Goal: Navigation & Orientation: Find specific page/section

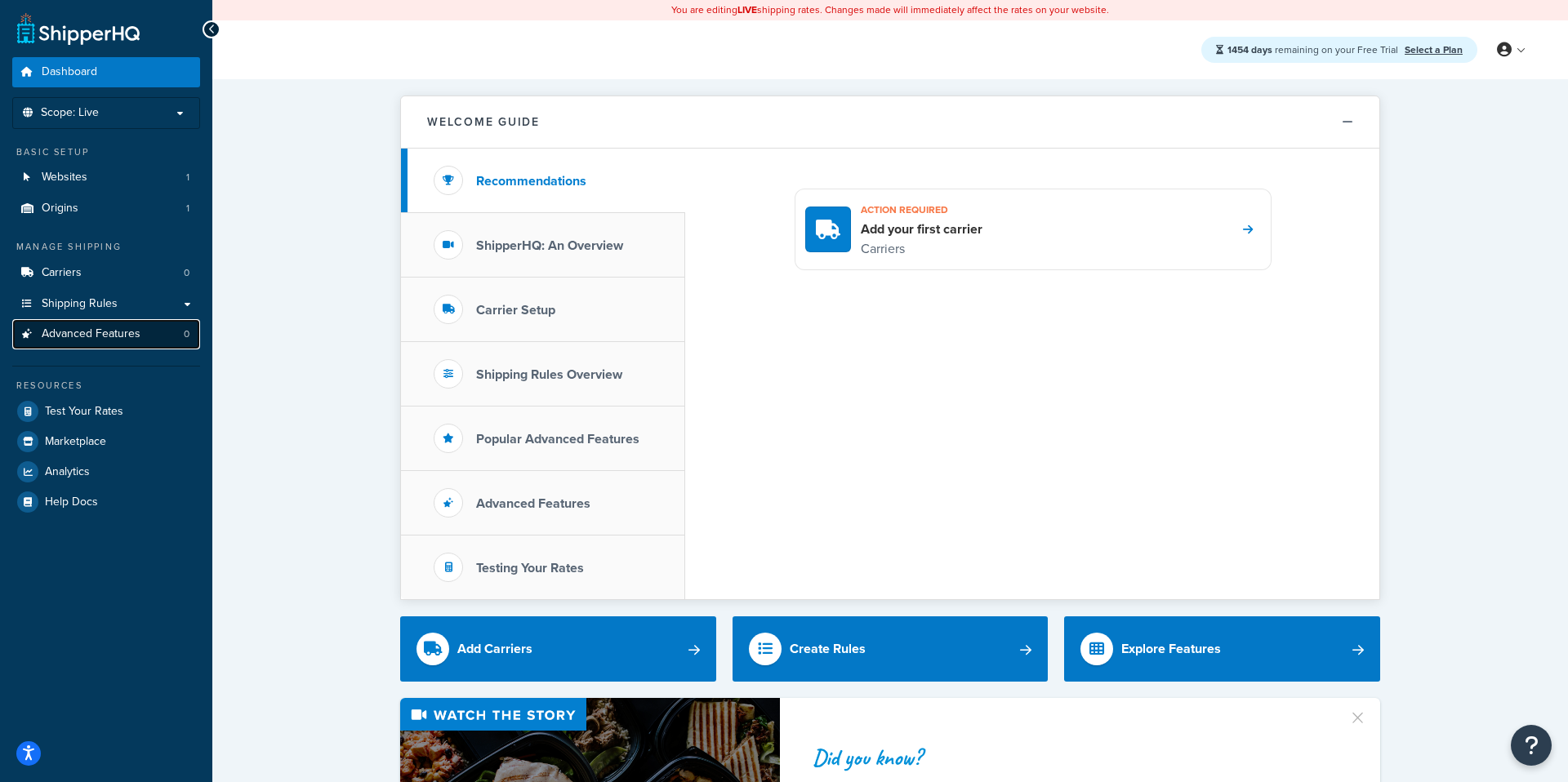
click at [115, 343] on link "Advanced Features 0" at bounding box center [106, 334] width 187 height 30
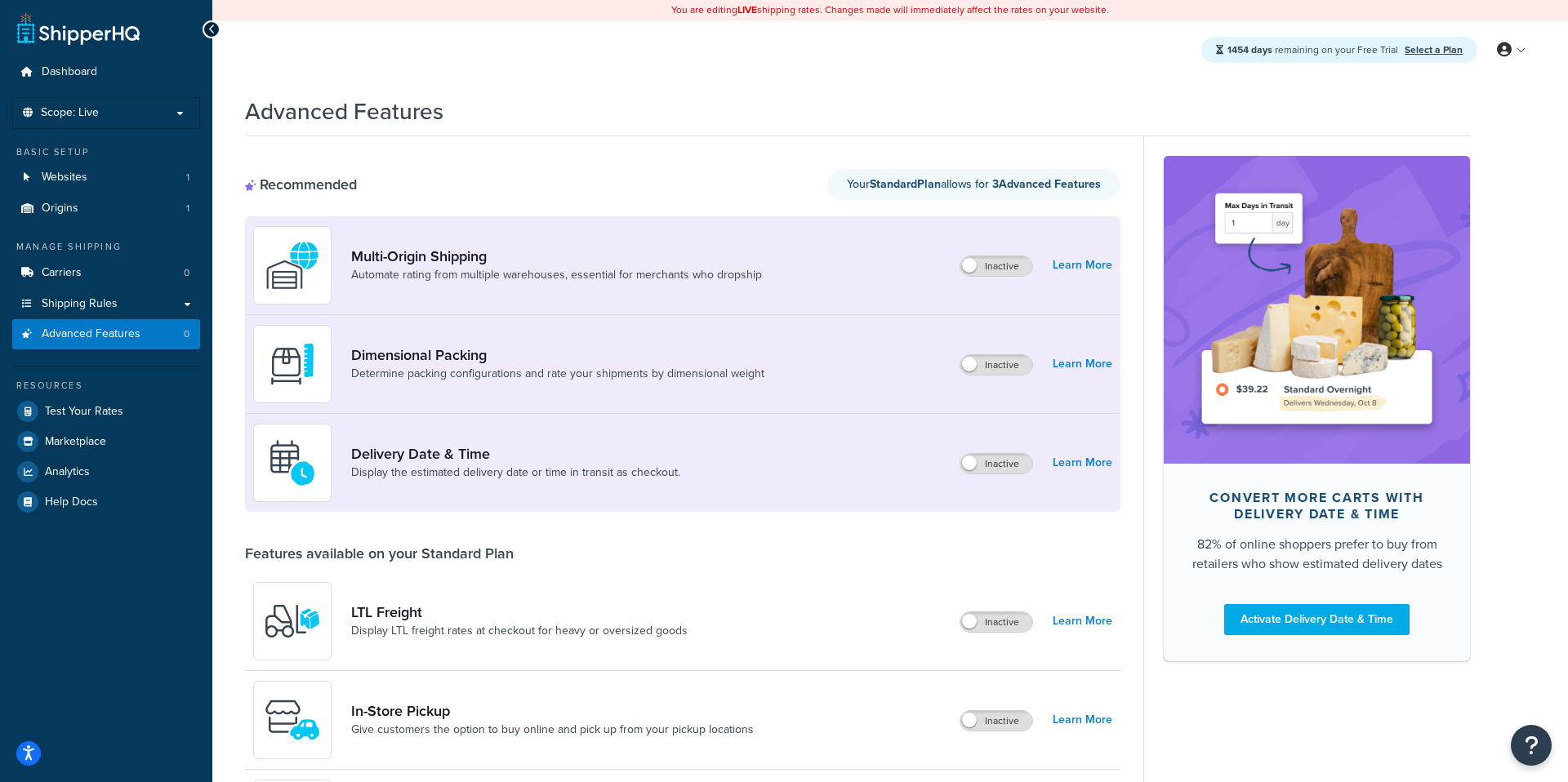
click at [741, 127] on div "Advanced Features" at bounding box center [856, 108] width 1224 height 40
click at [777, 79] on div "1454 days remaining on your Free Trial Select a Plan My Profile Billing Global …" at bounding box center [890, 50] width 1355 height 59
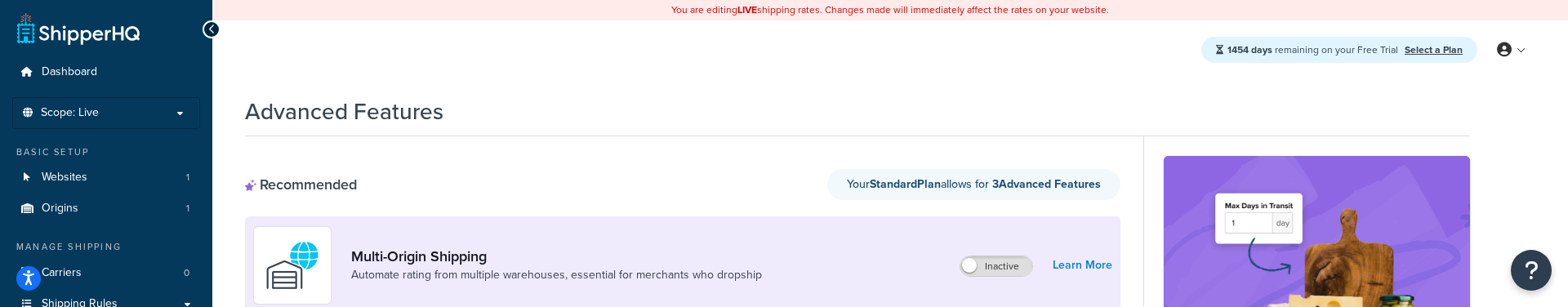
drag, startPoint x: 777, startPoint y: 79, endPoint x: 725, endPoint y: 64, distance: 54.1
